Goal: Browse casually

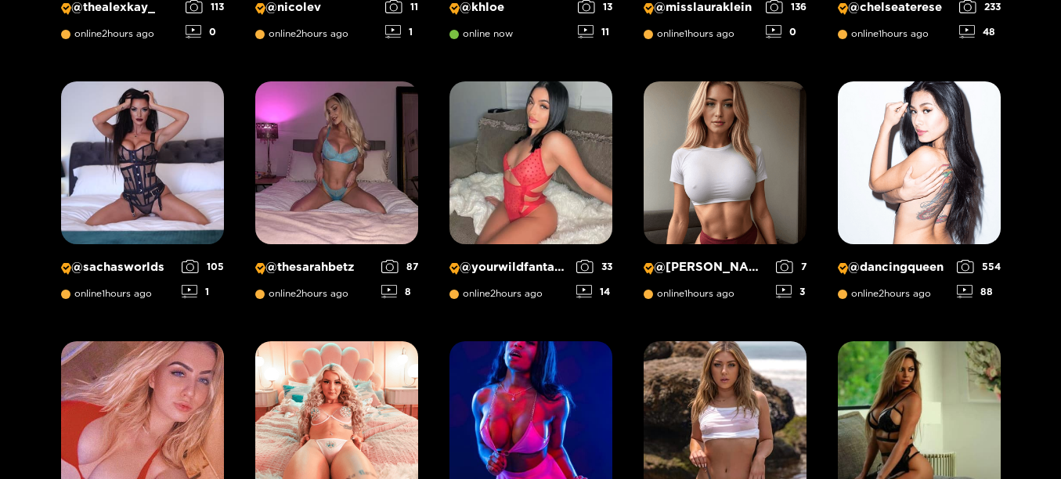
scroll to position [489, 0]
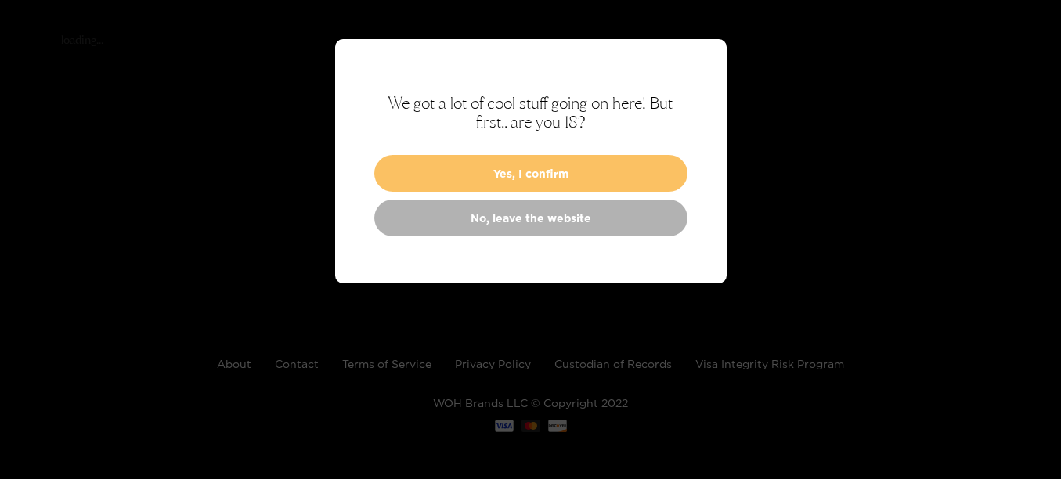
click at [466, 167] on button "Yes, I confirm" at bounding box center [530, 173] width 313 height 37
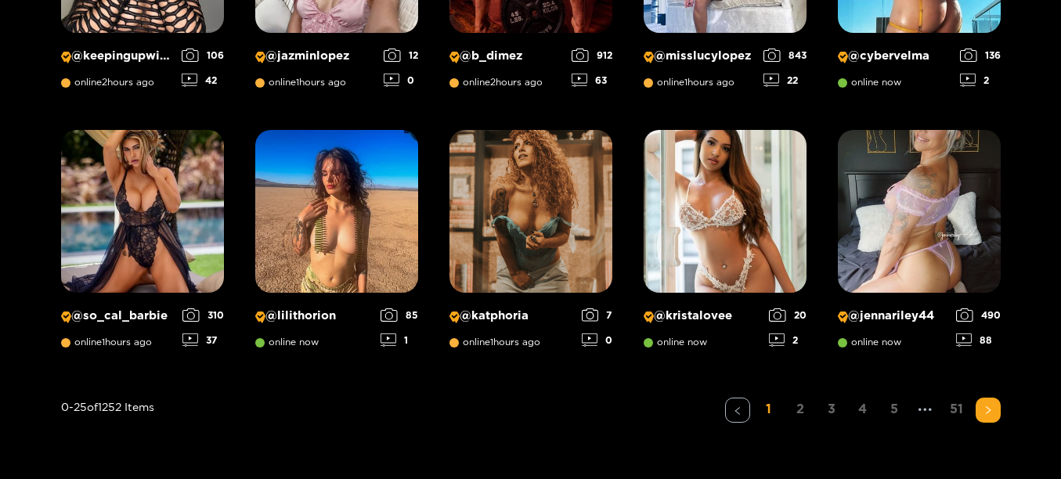
scroll to position [1267, 0]
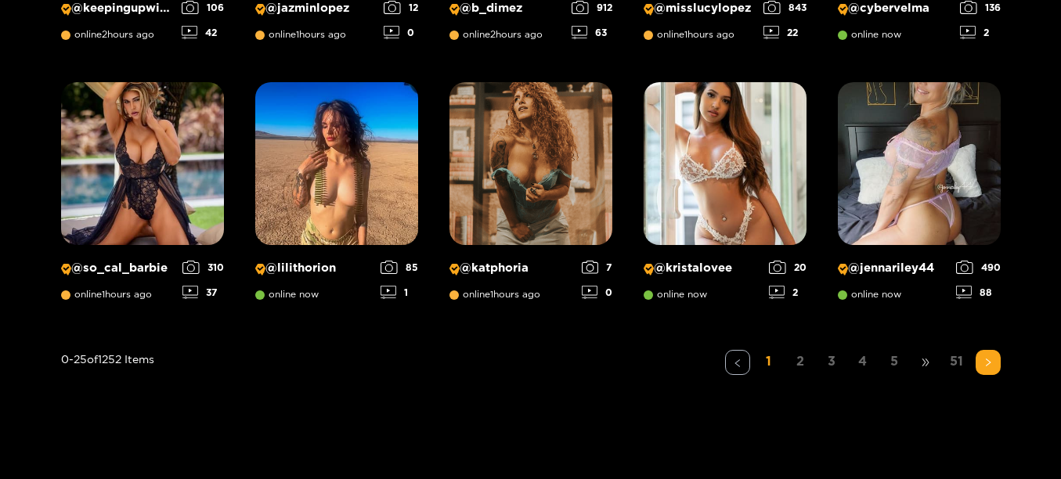
click at [921, 363] on span "•••" at bounding box center [925, 362] width 25 height 25
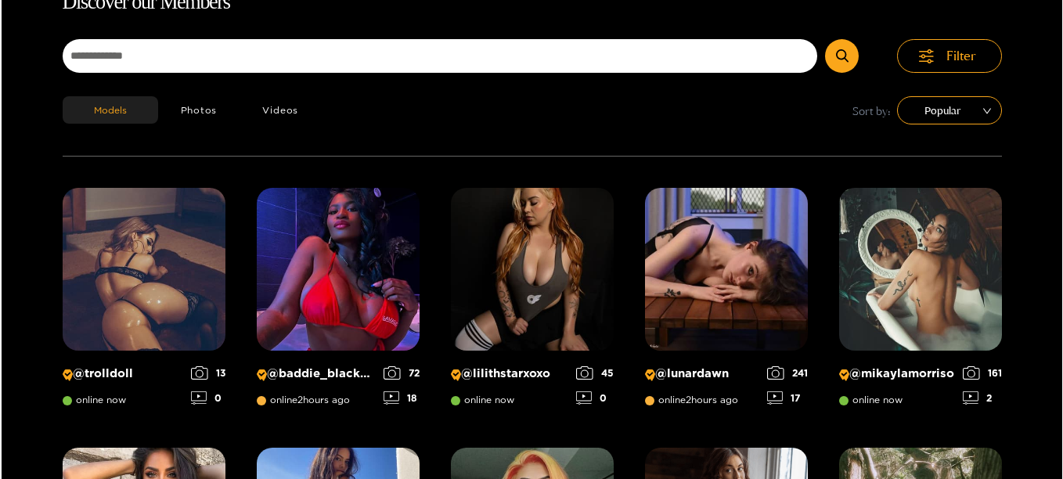
scroll to position [0, 0]
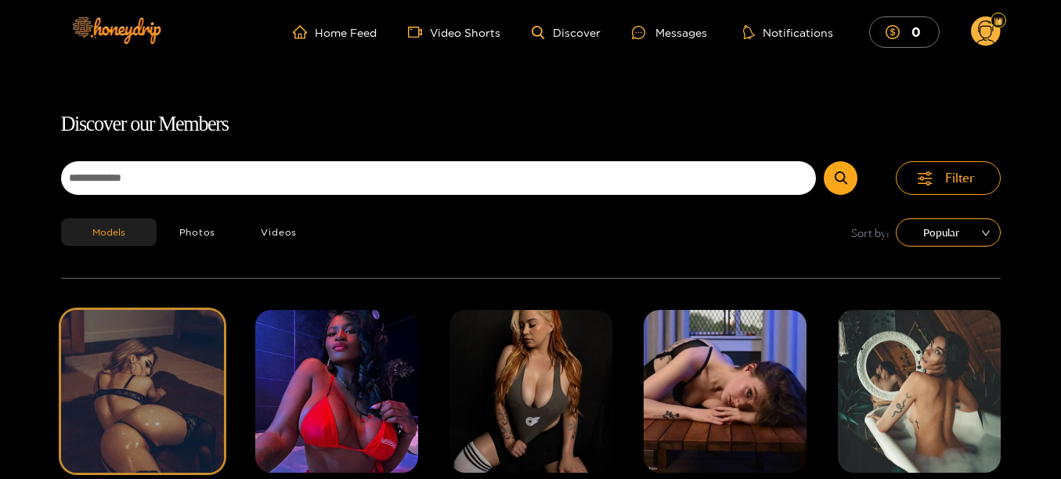
click at [103, 381] on img at bounding box center [142, 391] width 163 height 163
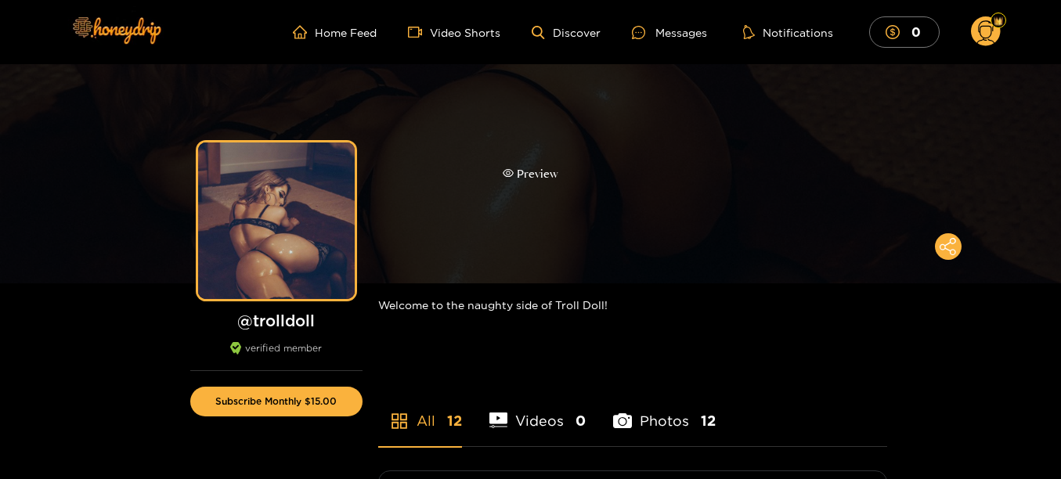
click at [560, 193] on div "Preview" at bounding box center [530, 173] width 1061 height 219
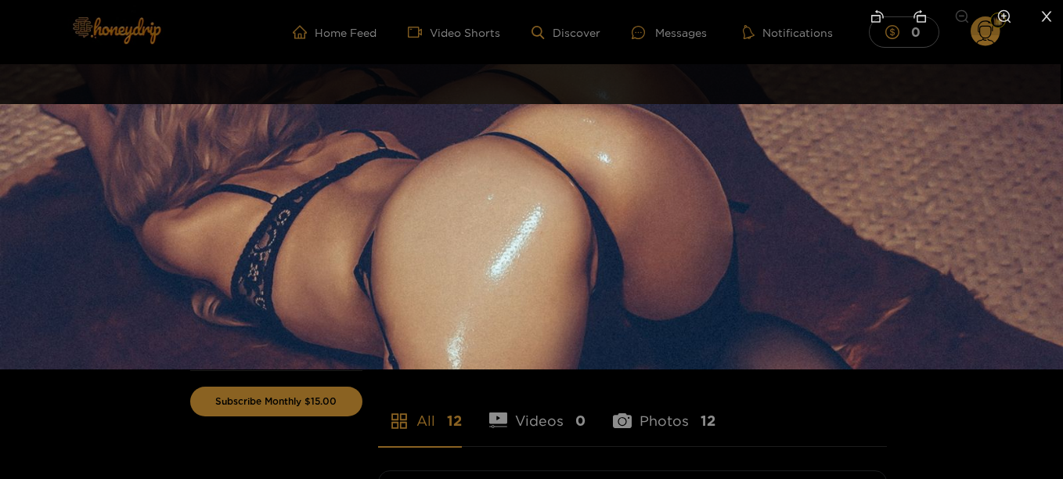
click at [172, 423] on div at bounding box center [531, 239] width 1063 height 479
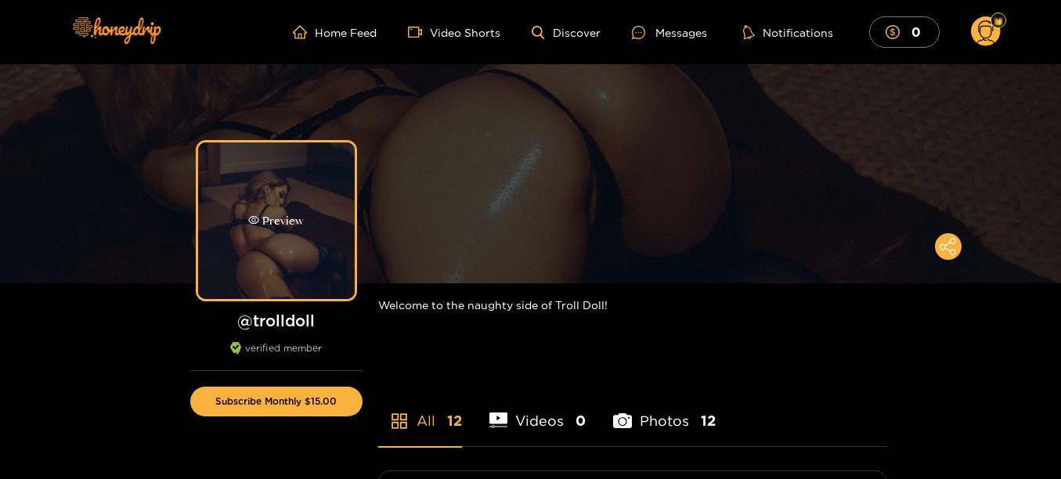
click at [324, 196] on div "Preview" at bounding box center [276, 220] width 157 height 157
